Goal: Transaction & Acquisition: Purchase product/service

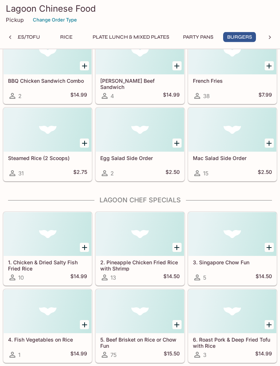
scroll to position [4929, 0]
click at [84, 247] on icon "Add 1. Chicken & Dried Salty Fish Fried Rice" at bounding box center [84, 247] width 5 height 5
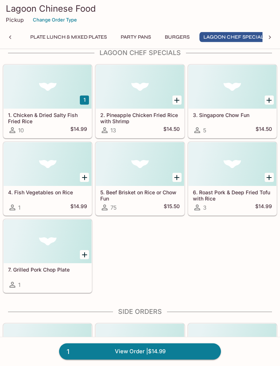
scroll to position [0, 676]
click at [86, 256] on icon "Add 7. Grilled Pork Chop Plate" at bounding box center [84, 255] width 9 height 9
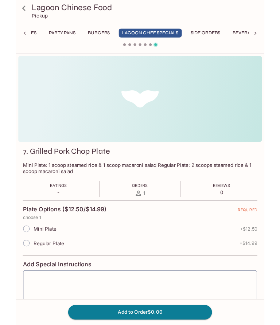
scroll to position [0, 752]
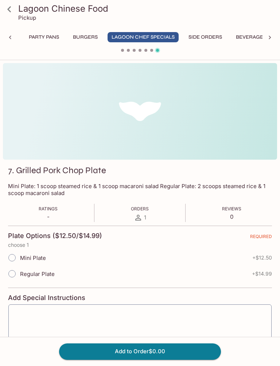
click at [210, 33] on button "Side Orders" at bounding box center [205, 37] width 42 height 10
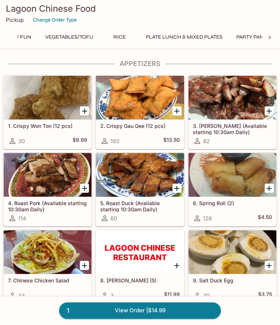
scroll to position [0, 759]
click at [211, 40] on button "Side Orders" at bounding box center [199, 37] width 42 height 10
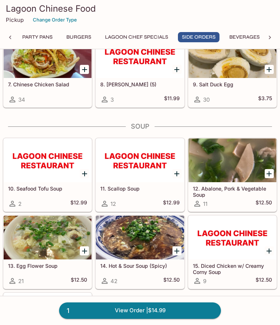
scroll to position [5322, 0]
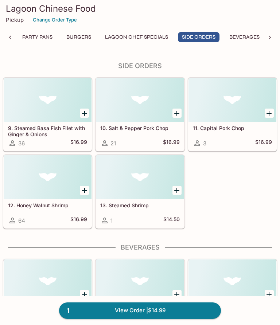
click at [180, 111] on icon "Add 10. Salt & Pepper Pork Chop" at bounding box center [176, 113] width 9 height 9
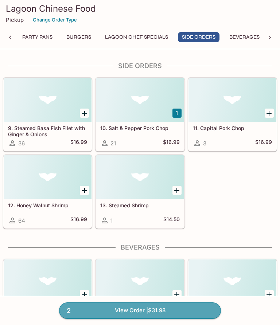
click at [171, 310] on link "2 View Order | $31.98" at bounding box center [140, 310] width 162 height 16
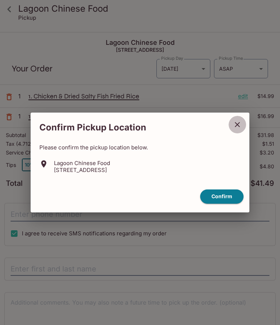
click at [236, 123] on icon "close" at bounding box center [237, 124] width 9 height 9
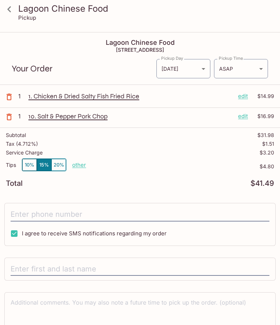
click at [13, 11] on icon at bounding box center [9, 9] width 13 height 13
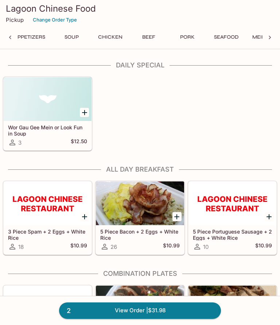
scroll to position [0, 198]
click at [149, 38] on button "Beef" at bounding box center [145, 37] width 33 height 10
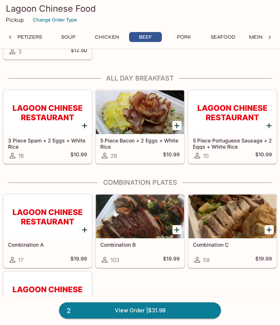
scroll to position [1319, 0]
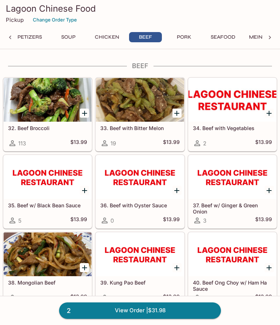
click at [178, 114] on icon "Add 33. Beef with Bitter Melon" at bounding box center [176, 113] width 5 height 5
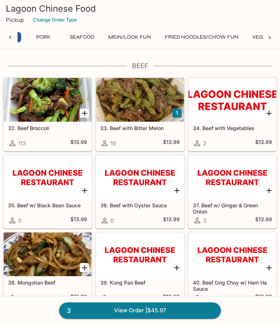
scroll to position [0, 349]
click at [202, 41] on button "Fried Noodles/Chow Fun" at bounding box center [191, 37] width 82 height 10
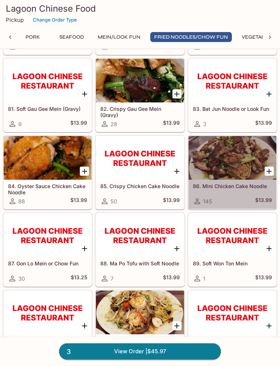
scroll to position [2759, 0]
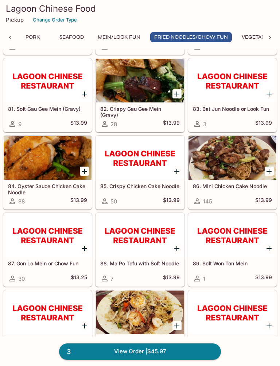
click at [241, 184] on h5 "86. Mini Chicken Cake Noodle" at bounding box center [232, 186] width 79 height 6
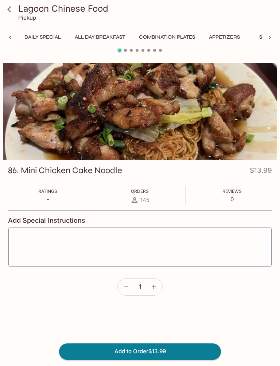
scroll to position [0, 322]
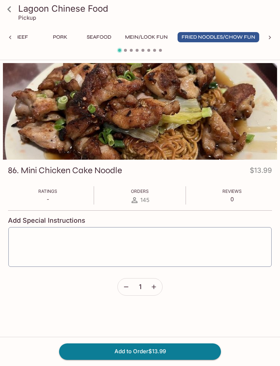
click at [177, 233] on textarea at bounding box center [139, 247] width 253 height 28
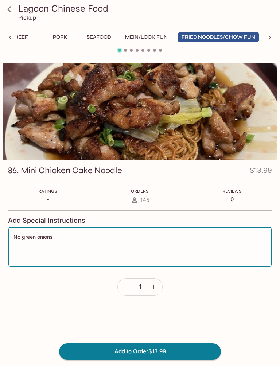
type textarea "No green onions"
click at [188, 324] on button "Add to Order $13.99" at bounding box center [140, 351] width 162 height 16
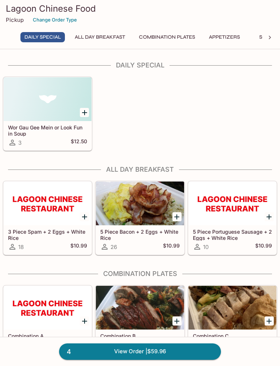
click at [191, 324] on link "4 View Order | $59.96" at bounding box center [140, 351] width 162 height 16
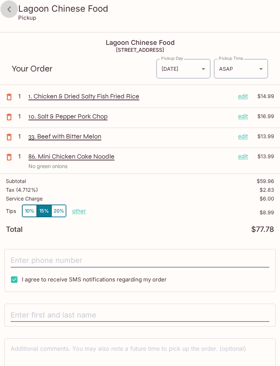
click at [7, 7] on icon at bounding box center [9, 9] width 13 height 13
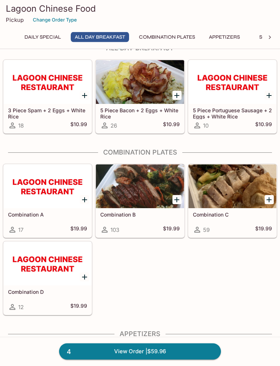
scroll to position [121, 0]
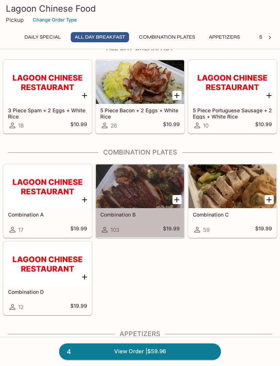
click at [121, 209] on div "Combination B 103 $19.99" at bounding box center [140, 222] width 88 height 29
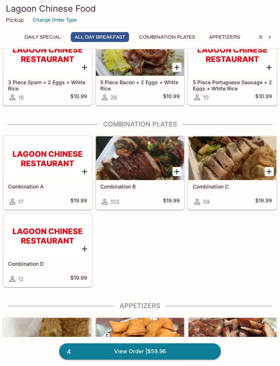
scroll to position [150, 0]
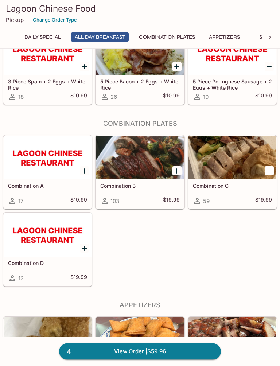
click at [35, 188] on h5 "Combination A" at bounding box center [47, 186] width 79 height 6
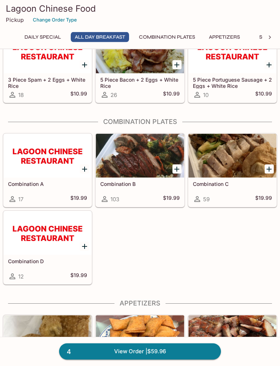
scroll to position [152, 0]
click at [242, 187] on div "Combination C 59 $19.99" at bounding box center [232, 191] width 88 height 29
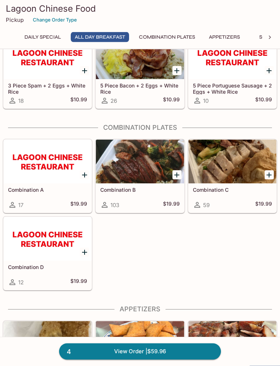
scroll to position [146, 0]
click at [28, 263] on div "Combination D 12 $19.99" at bounding box center [48, 274] width 88 height 29
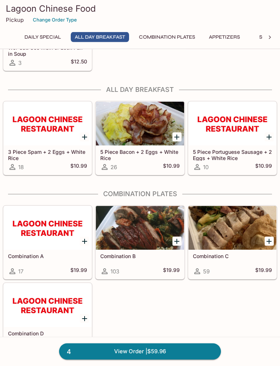
scroll to position [106, 0]
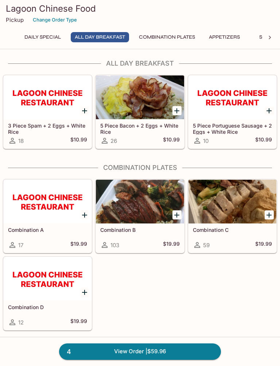
click at [224, 228] on h5 "Combination C" at bounding box center [232, 230] width 79 height 6
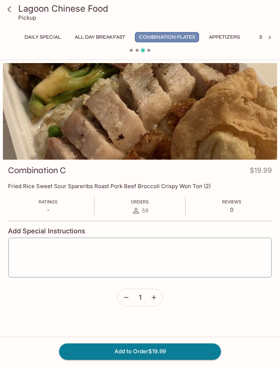
click at [173, 40] on button "Combination Plates" at bounding box center [167, 37] width 64 height 10
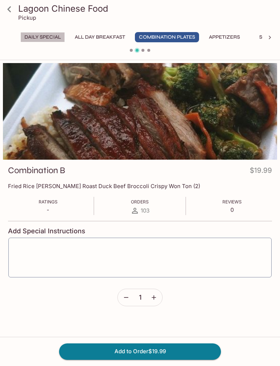
click at [46, 34] on button "Daily Special" at bounding box center [42, 37] width 44 height 10
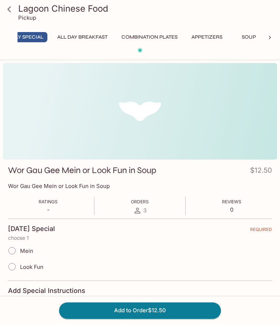
scroll to position [0, 17]
click at [270, 34] on icon at bounding box center [269, 37] width 7 height 7
click at [269, 41] on icon at bounding box center [269, 37] width 7 height 7
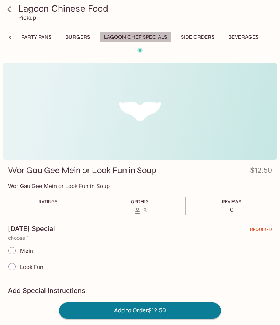
click at [146, 38] on button "Lagoon Chef Specials" at bounding box center [135, 37] width 71 height 10
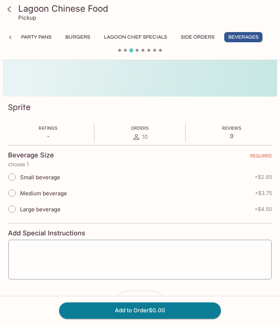
click at [10, 11] on icon at bounding box center [9, 9] width 4 height 6
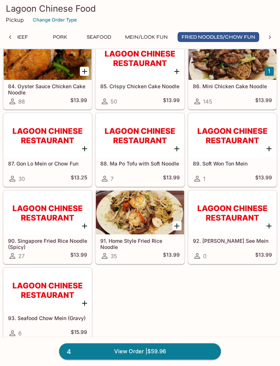
scroll to position [2859, 0]
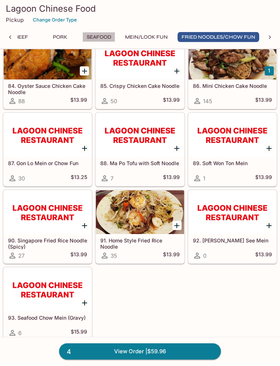
click at [100, 34] on button "Seafood" at bounding box center [98, 37] width 33 height 10
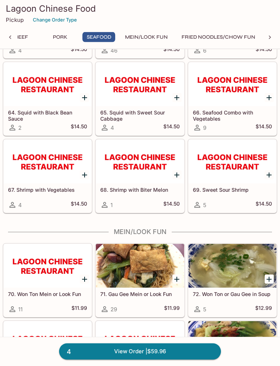
scroll to position [2238, 0]
click at [192, 324] on link "4 View Order | $59.96" at bounding box center [140, 351] width 162 height 16
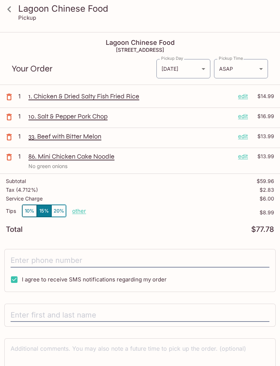
click at [31, 209] on button "10%" at bounding box center [29, 211] width 15 height 12
click at [7, 12] on icon at bounding box center [9, 9] width 13 height 13
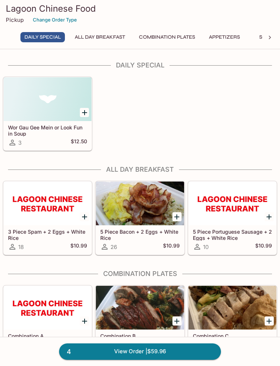
click at [261, 324] on div "4 View Order | $59.96" at bounding box center [140, 351] width 280 height 29
click at [16, 10] on h3 "Lagoon Chinese Food" at bounding box center [140, 8] width 268 height 11
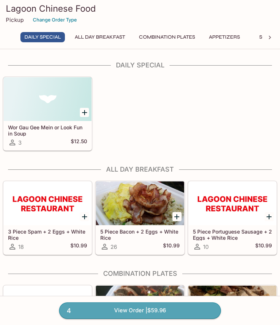
click at [203, 308] on link "4 View Order | $59.96" at bounding box center [140, 310] width 162 height 16
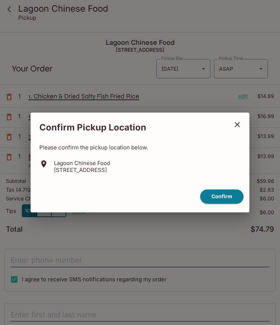
click at [237, 127] on icon "close" at bounding box center [237, 124] width 9 height 9
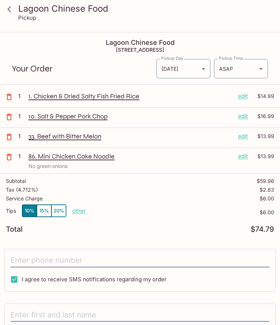
click at [9, 12] on icon at bounding box center [9, 9] width 13 height 13
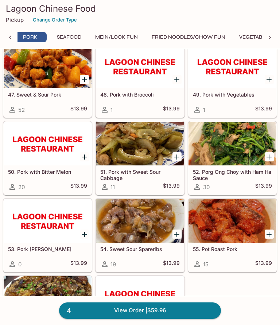
scroll to position [1765, 0]
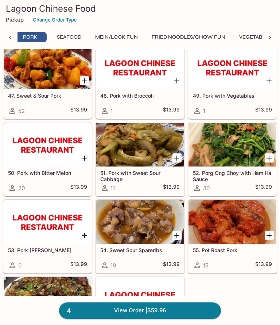
click at [133, 40] on button "Mein/Look Fun" at bounding box center [116, 37] width 51 height 10
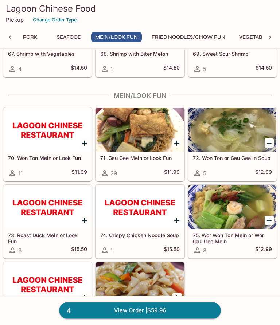
scroll to position [2404, 0]
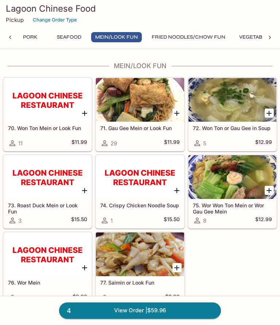
click at [228, 211] on h5 "75. Wor Won Ton Mein or Wor Gau Gee Mein" at bounding box center [232, 208] width 79 height 12
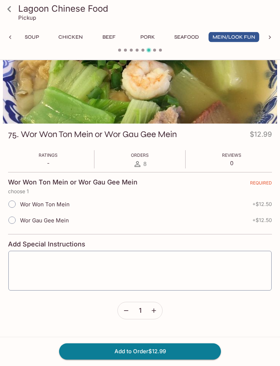
scroll to position [36, 0]
click at [242, 40] on button "Mein/Look Fun" at bounding box center [233, 37] width 51 height 10
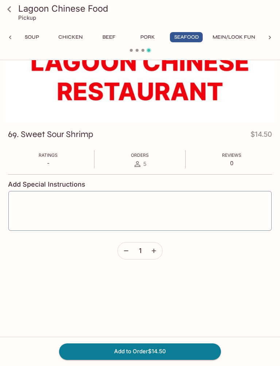
click at [237, 40] on button "Mein/Look Fun" at bounding box center [233, 37] width 51 height 10
click at [235, 36] on button "Mein/Look Fun" at bounding box center [233, 37] width 51 height 10
click at [240, 39] on button "Mein/Look Fun" at bounding box center [233, 37] width 51 height 10
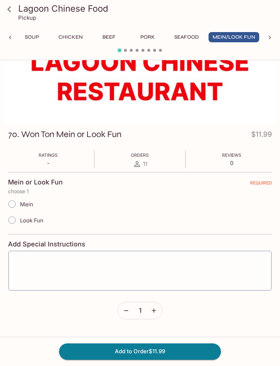
click at [248, 34] on button "Mein/Look Fun" at bounding box center [233, 37] width 51 height 10
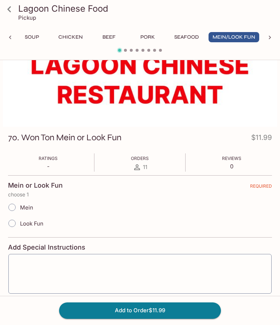
scroll to position [0, 0]
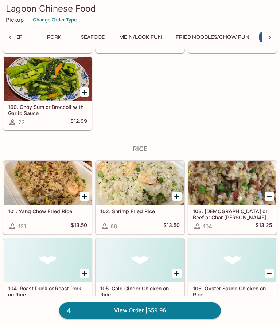
click at [247, 42] on button "Fried Noodles/Chow Fun" at bounding box center [213, 37] width 82 height 10
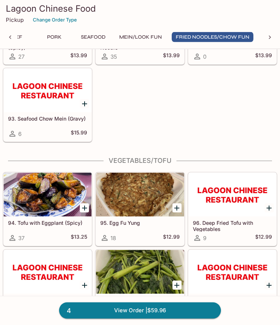
click at [156, 39] on button "Mein/Look Fun" at bounding box center [140, 37] width 51 height 10
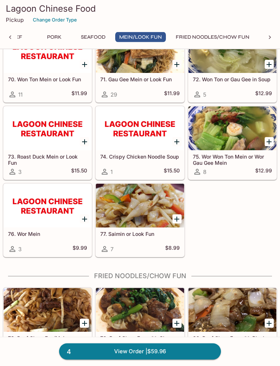
click at [226, 161] on h5 "75. Wor Won Ton Mein or Wor Gau Gee Mein" at bounding box center [232, 160] width 79 height 12
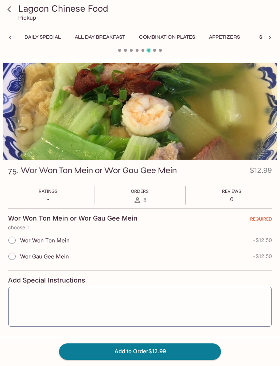
click at [41, 38] on button "Daily Special" at bounding box center [42, 37] width 44 height 10
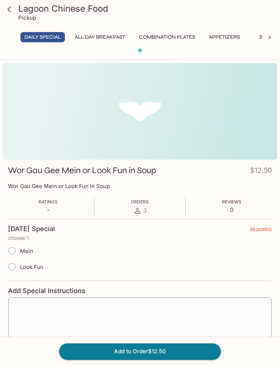
click at [12, 267] on input "Look Fun" at bounding box center [11, 266] width 15 height 15
radio input "true"
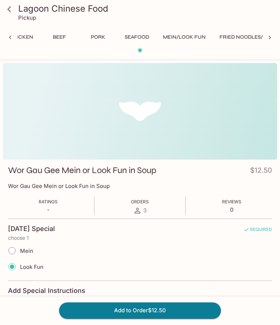
scroll to position [0, 284]
click at [185, 39] on button "Mein/Look Fun" at bounding box center [183, 37] width 51 height 10
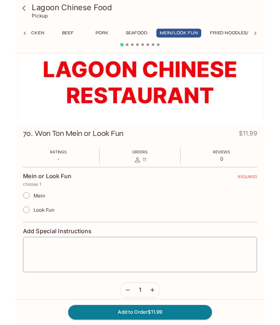
scroll to position [19, 0]
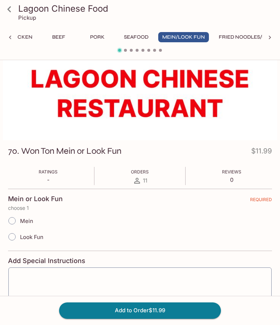
click at [131, 51] on span at bounding box center [131, 50] width 3 height 3
click at [125, 48] on div at bounding box center [140, 51] width 280 height 9
click at [126, 49] on span at bounding box center [125, 50] width 3 height 3
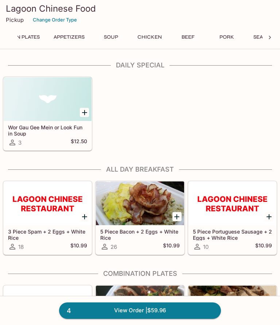
scroll to position [0, 167]
click at [215, 36] on button "Pork" at bounding box center [214, 37] width 33 height 10
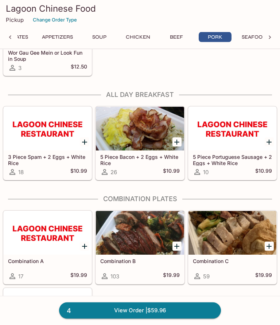
scroll to position [1732, 0]
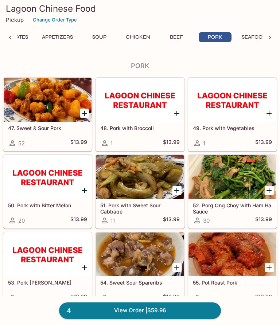
click at [243, 204] on h5 "52. Porg Ong Choy with Ham Ha Sauce" at bounding box center [232, 208] width 79 height 12
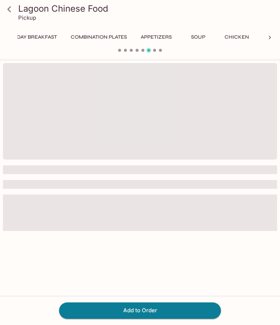
scroll to position [0, 139]
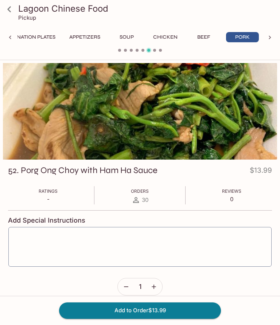
click at [191, 308] on button "Add to Order $13.99" at bounding box center [140, 310] width 162 height 16
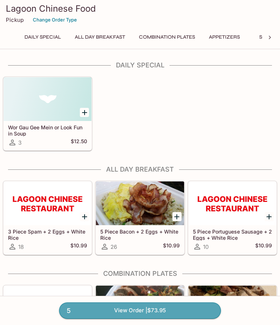
click at [198, 307] on link "5 View Order | $73.95" at bounding box center [140, 310] width 162 height 16
